Goal: Navigation & Orientation: Find specific page/section

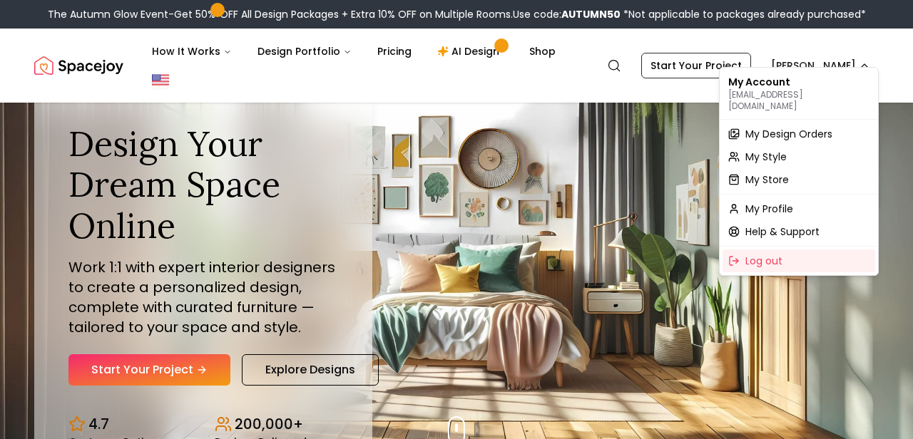
click at [783, 203] on span "My Profile" at bounding box center [769, 209] width 48 height 14
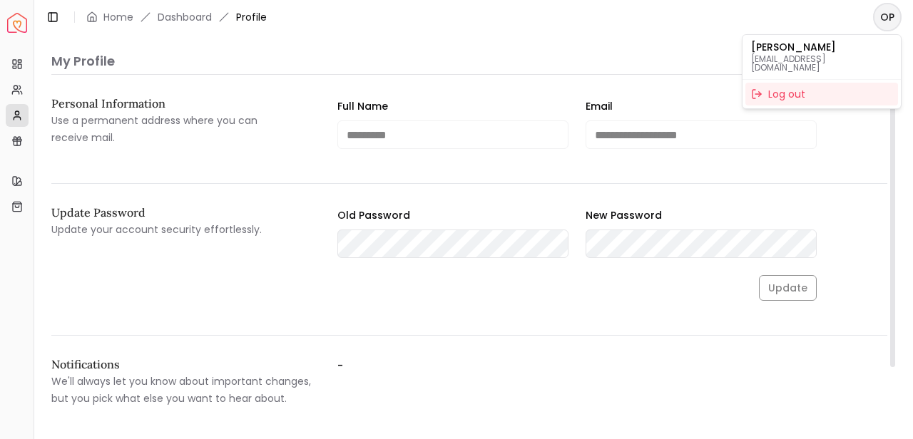
click at [883, 24] on html "**********" at bounding box center [456, 219] width 913 height 439
click at [248, 22] on html "**********" at bounding box center [456, 219] width 913 height 439
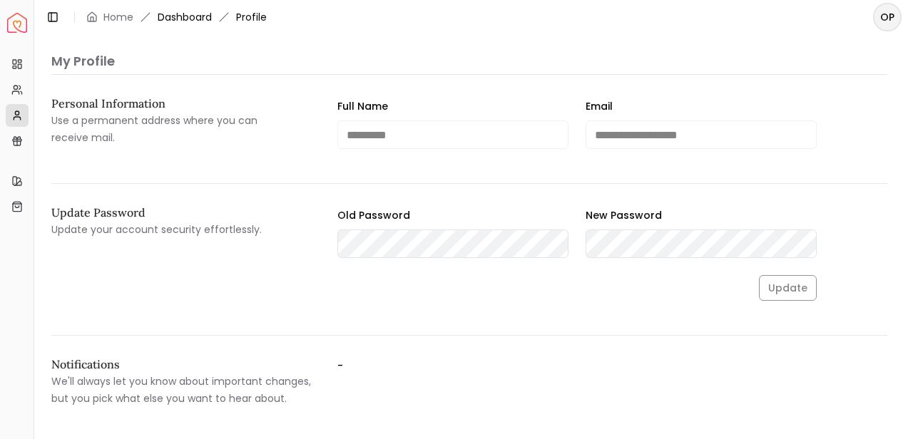
click at [179, 19] on link "Dashboard" at bounding box center [185, 17] width 54 height 14
